Goal: Complete application form: Complete application form

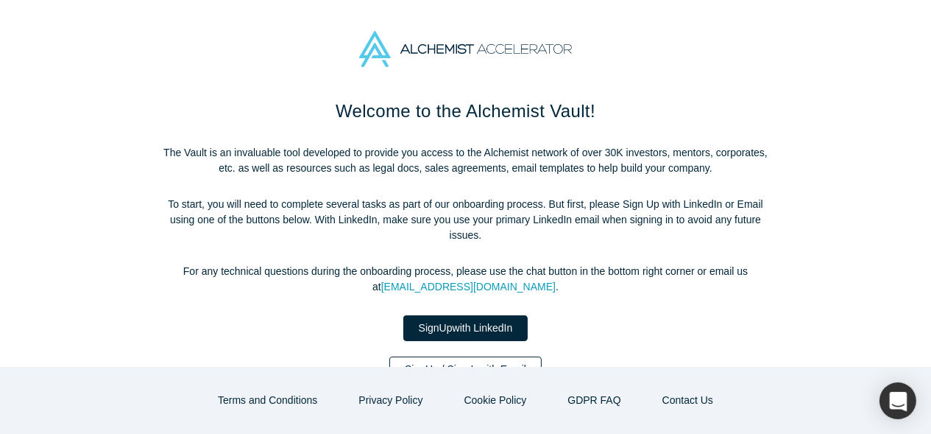
click at [495, 356] on link "Sign Up / Sign In with Email" at bounding box center [465, 369] width 152 height 26
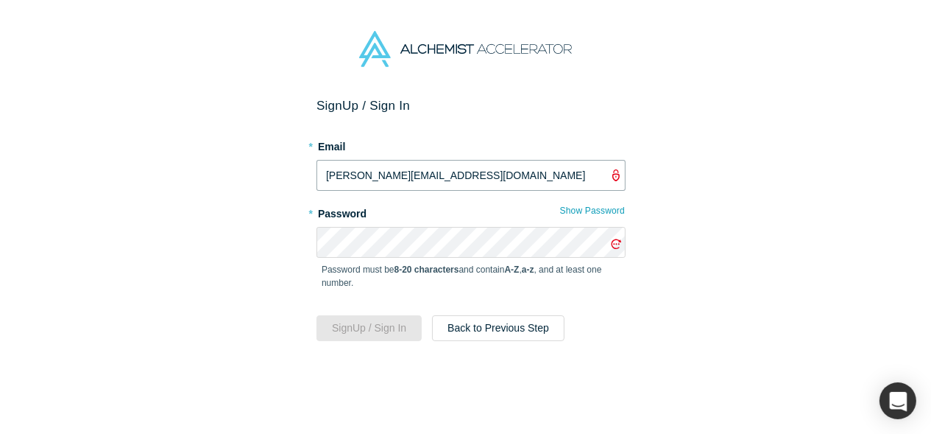
click at [410, 182] on input "[PERSON_NAME][EMAIL_ADDRESS][DOMAIN_NAME]" at bounding box center [471, 175] width 309 height 31
click at [413, 178] on input "[PERSON_NAME][EMAIL_ADDRESS][DOMAIN_NAME]" at bounding box center [471, 175] width 309 height 31
type input "[EMAIL_ADDRESS][DOMAIN_NAME]"
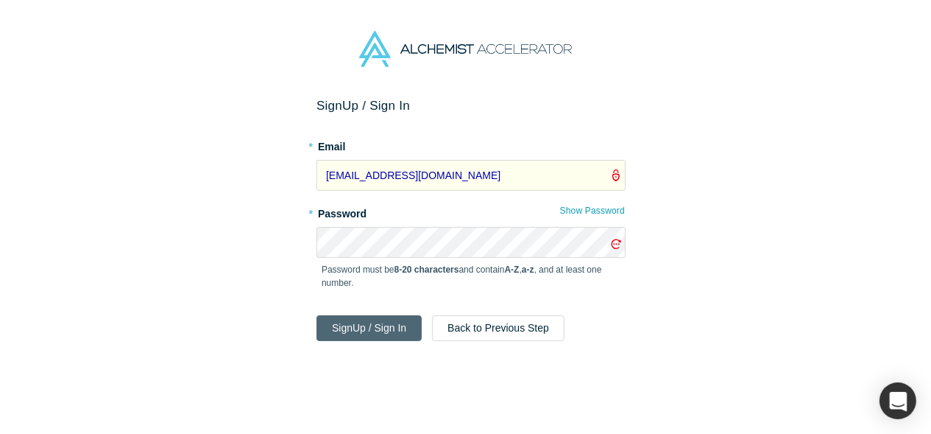
click at [389, 334] on button "Sign Up / Sign In" at bounding box center [369, 328] width 105 height 26
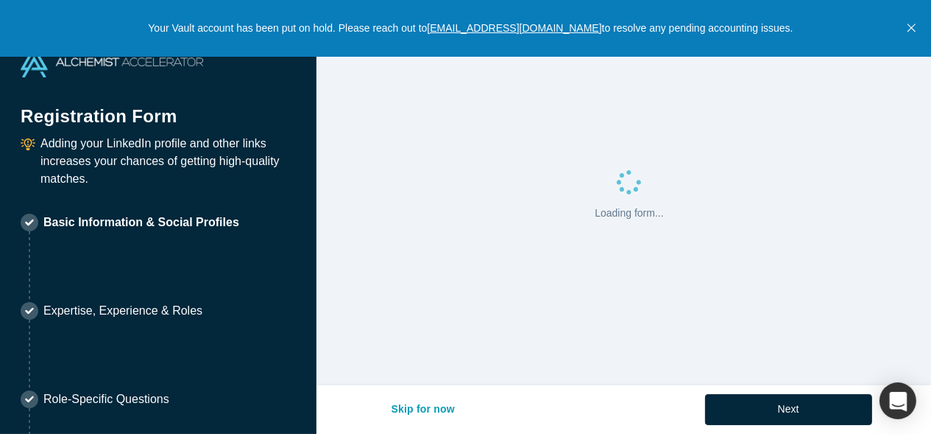
select select "US"
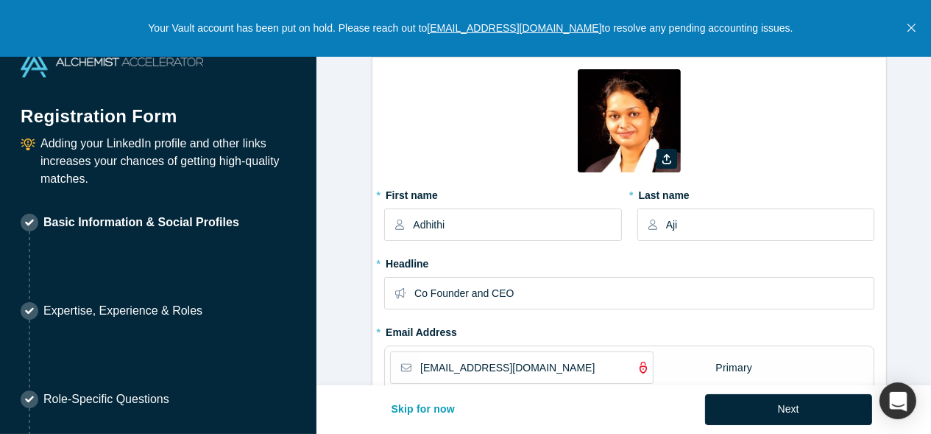
click at [911, 24] on icon "Close" at bounding box center [912, 27] width 8 height 13
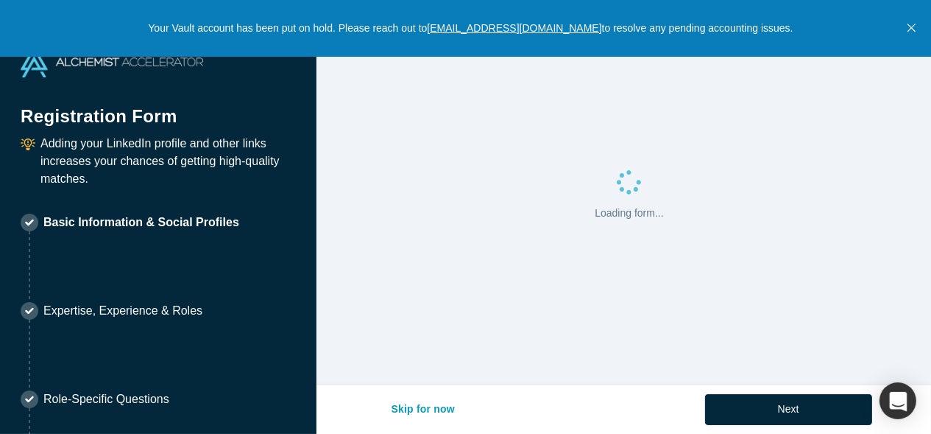
select select "US"
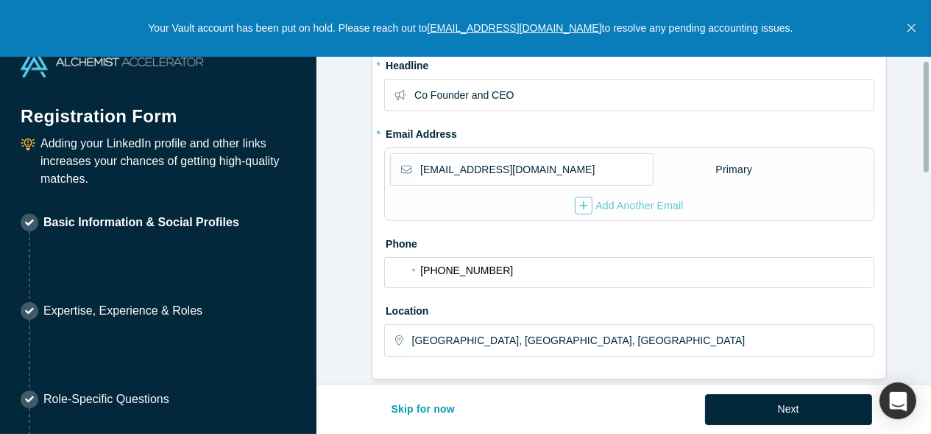
scroll to position [221, 0]
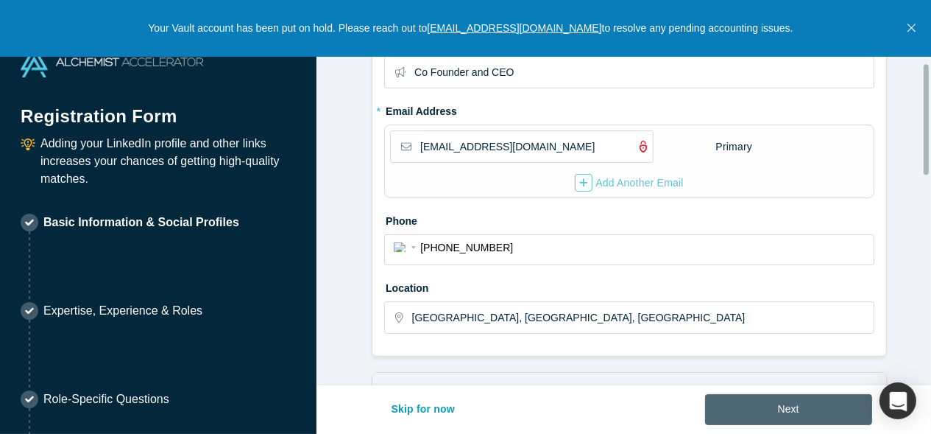
click at [760, 405] on button "Next" at bounding box center [788, 409] width 167 height 31
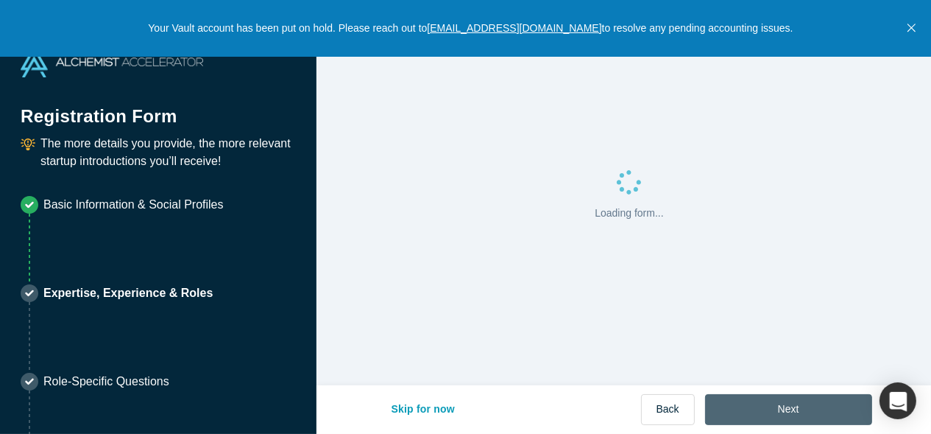
scroll to position [0, 0]
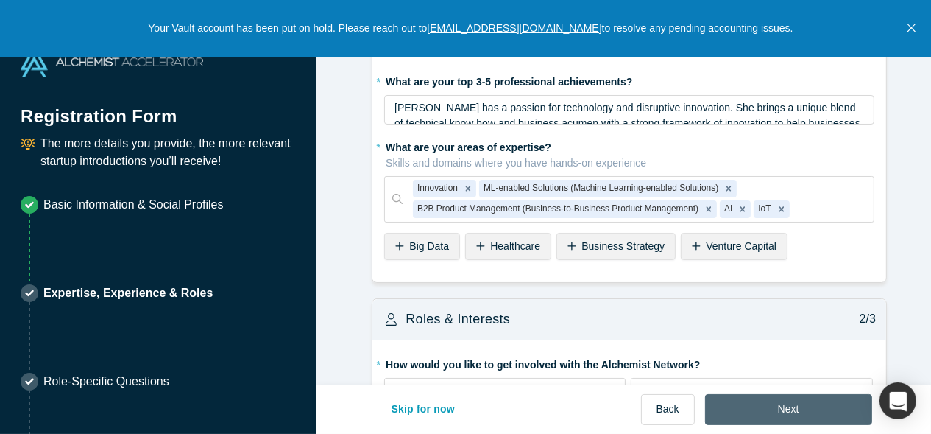
click at [766, 395] on button "Next" at bounding box center [788, 409] width 167 height 31
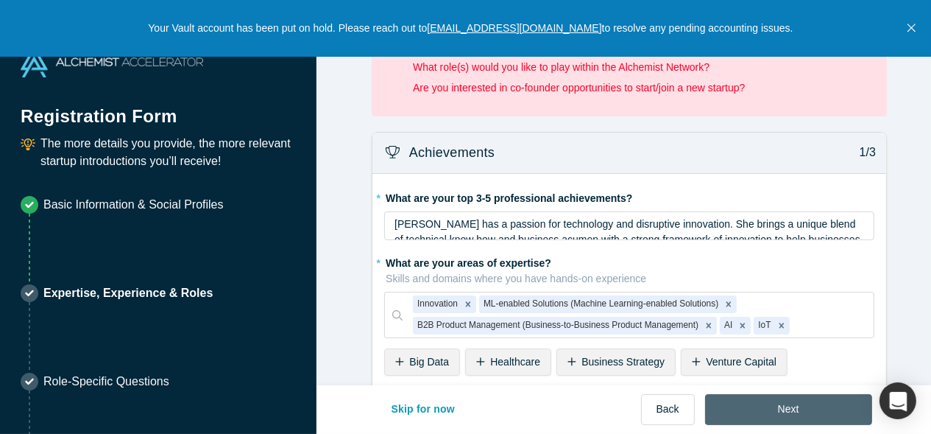
click at [766, 395] on button "Next" at bounding box center [788, 409] width 167 height 31
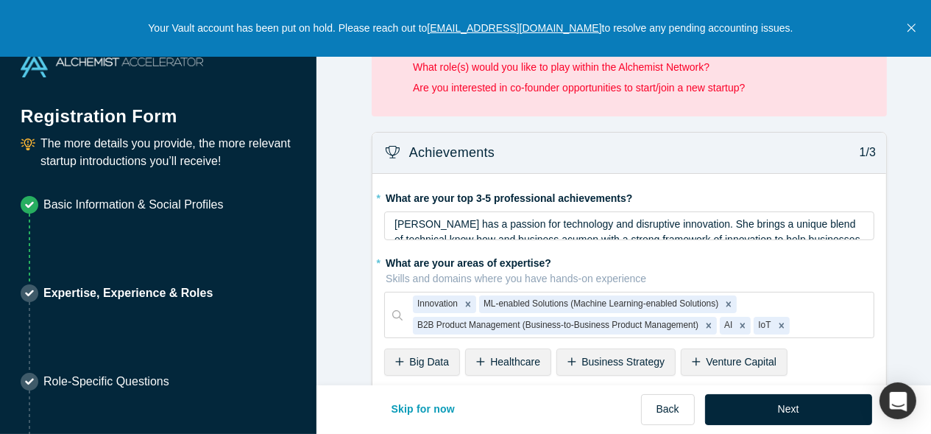
click at [909, 29] on icon "Close" at bounding box center [912, 27] width 8 height 13
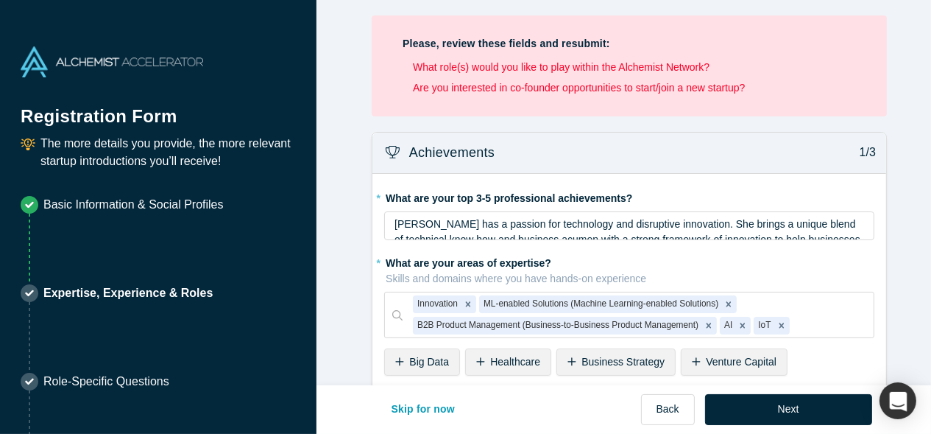
click at [30, 63] on img at bounding box center [112, 61] width 183 height 31
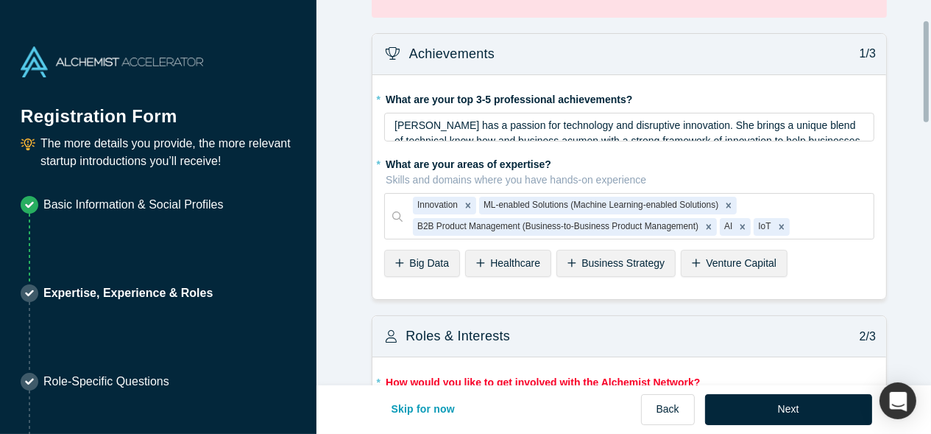
scroll to position [74, 0]
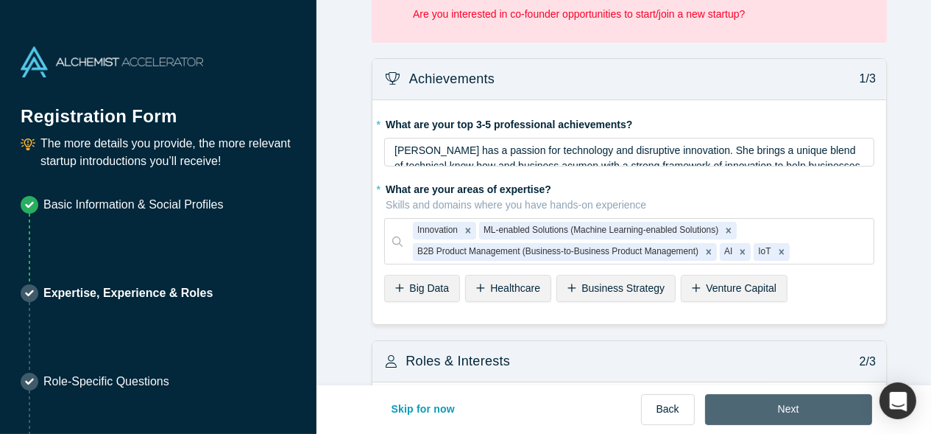
click at [819, 414] on button "Next" at bounding box center [788, 409] width 167 height 31
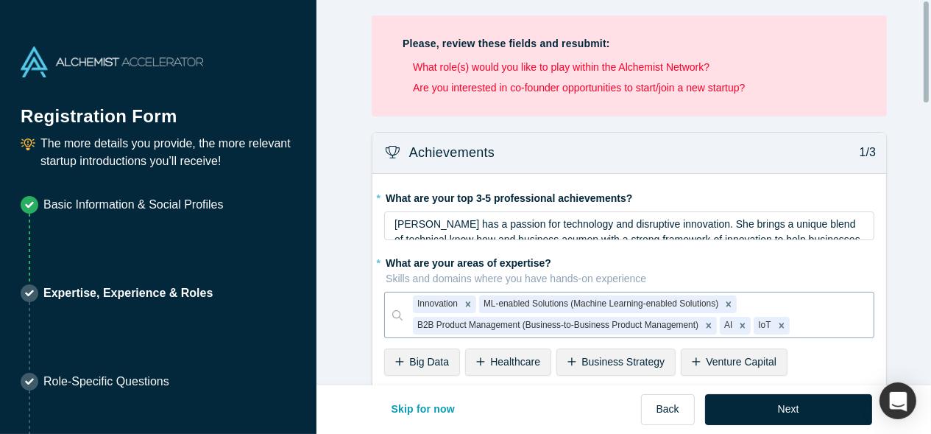
scroll to position [73, 0]
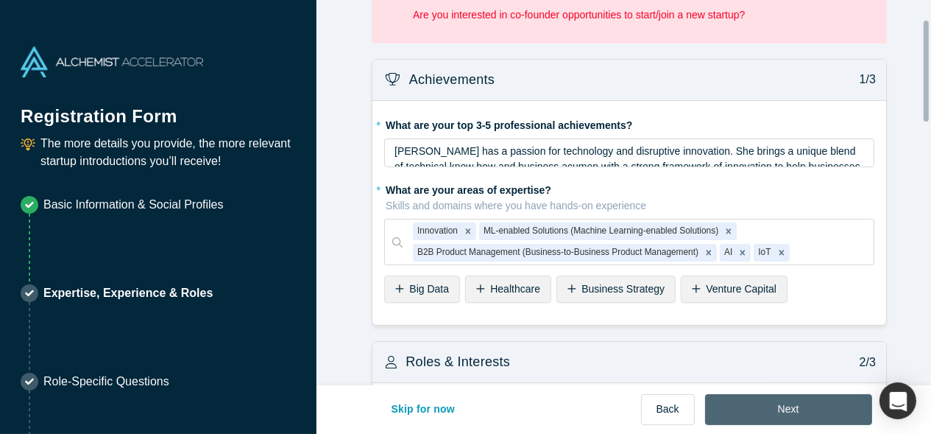
click at [786, 416] on button "Next" at bounding box center [788, 409] width 167 height 31
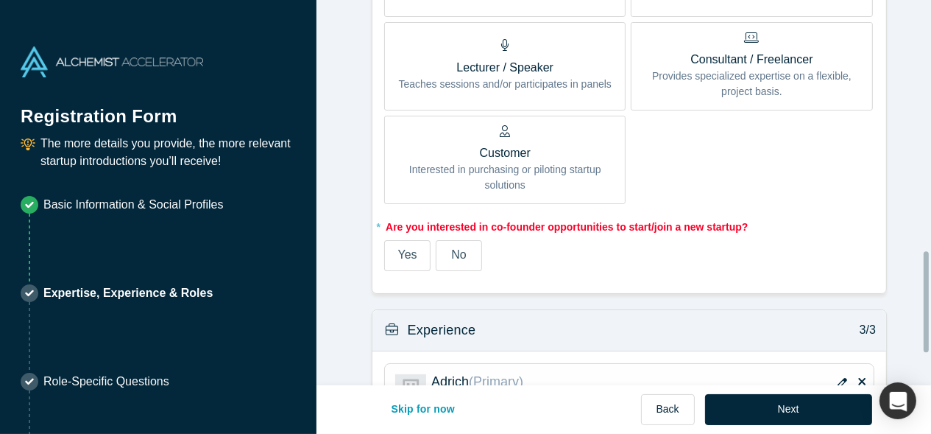
scroll to position [957, 0]
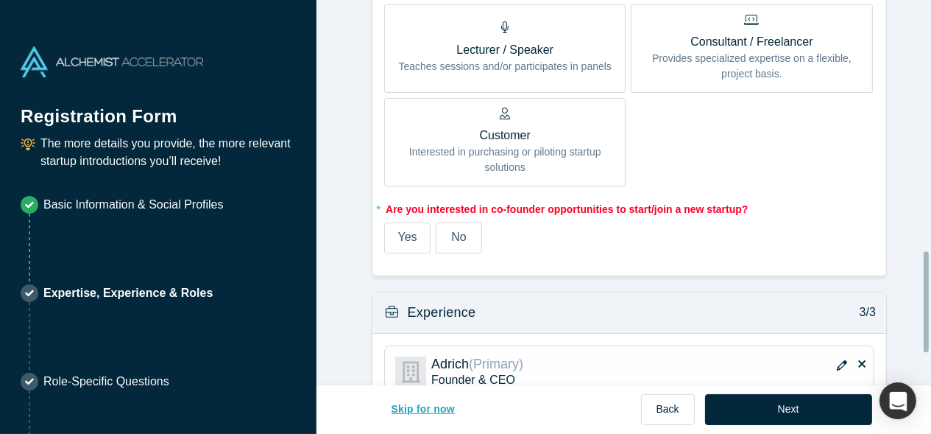
click at [425, 412] on button "Skip for now" at bounding box center [423, 409] width 95 height 31
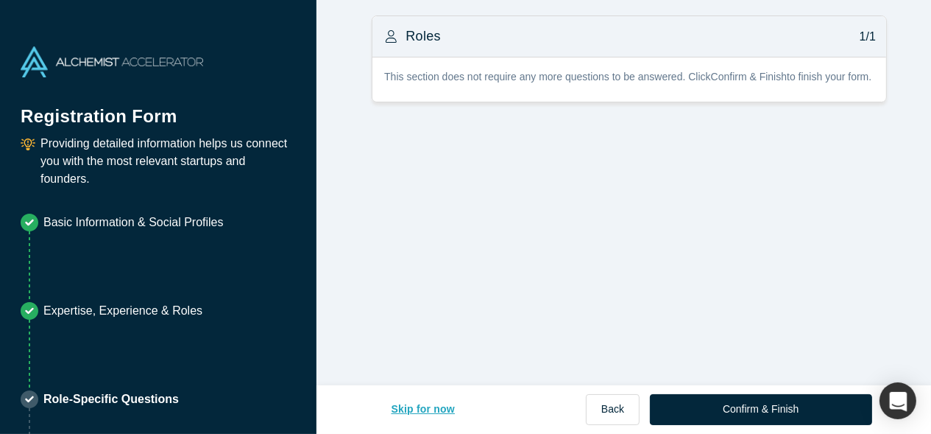
scroll to position [0, 0]
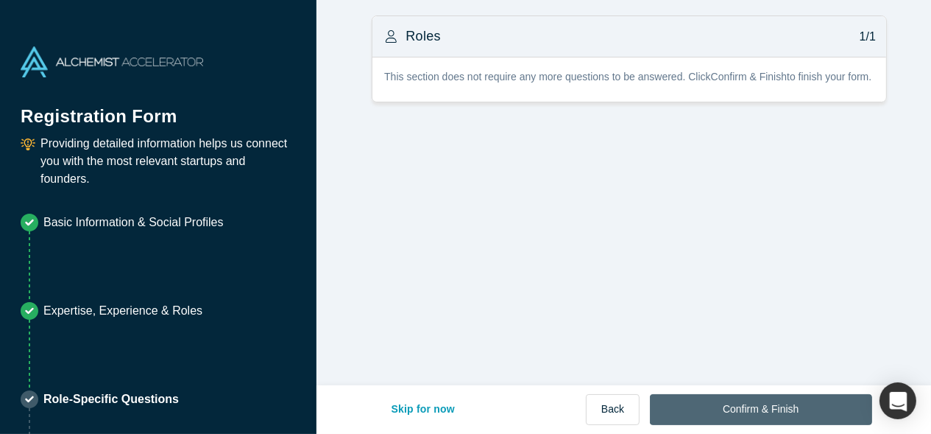
click at [732, 407] on button "Confirm & Finish" at bounding box center [761, 409] width 222 height 31
